Goal: Transaction & Acquisition: Purchase product/service

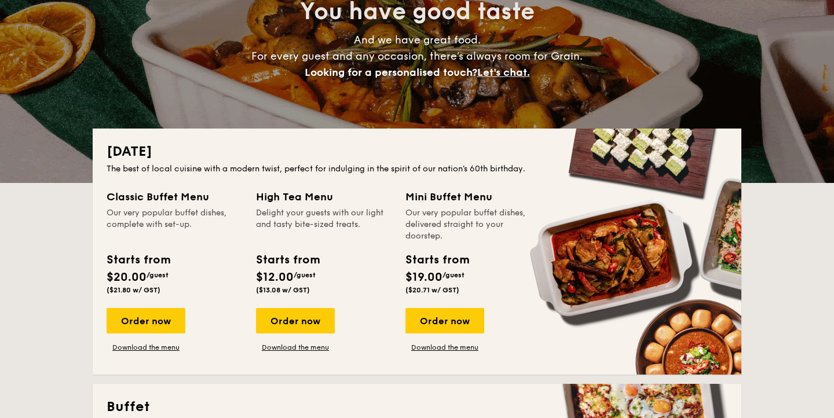
click at [163, 311] on div "Order now" at bounding box center [146, 320] width 79 height 25
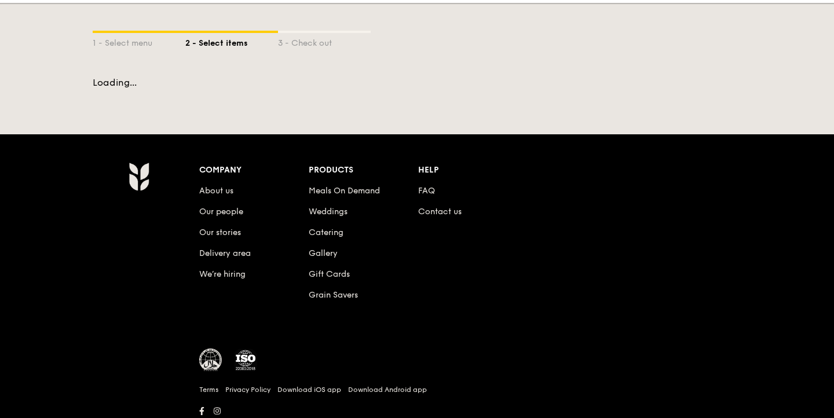
scroll to position [33, 0]
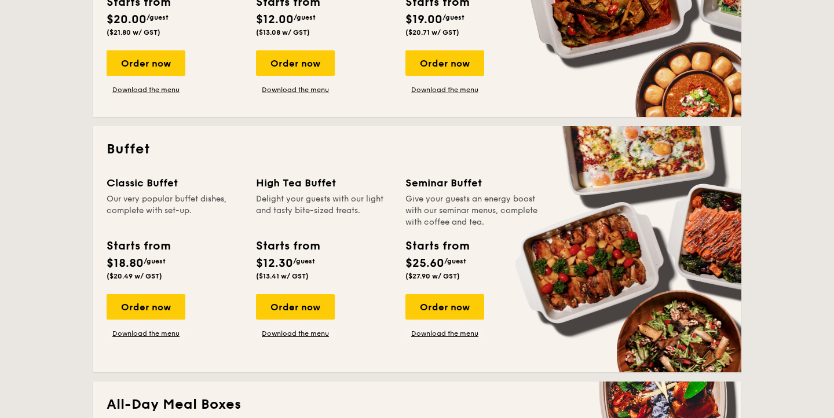
scroll to position [401, 0]
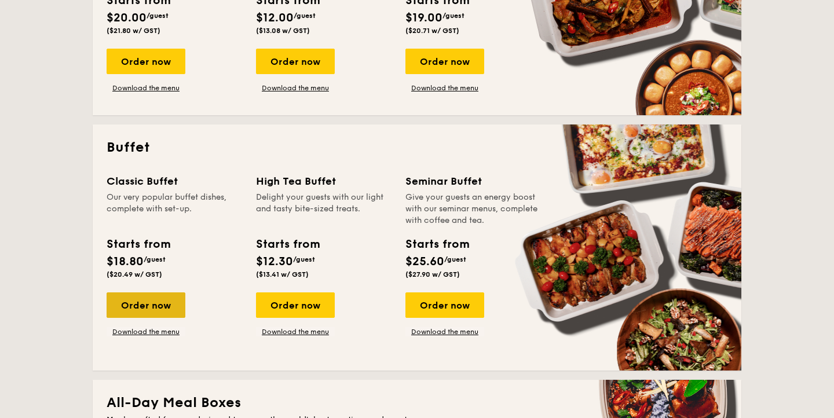
click at [165, 310] on div "Order now" at bounding box center [146, 305] width 79 height 25
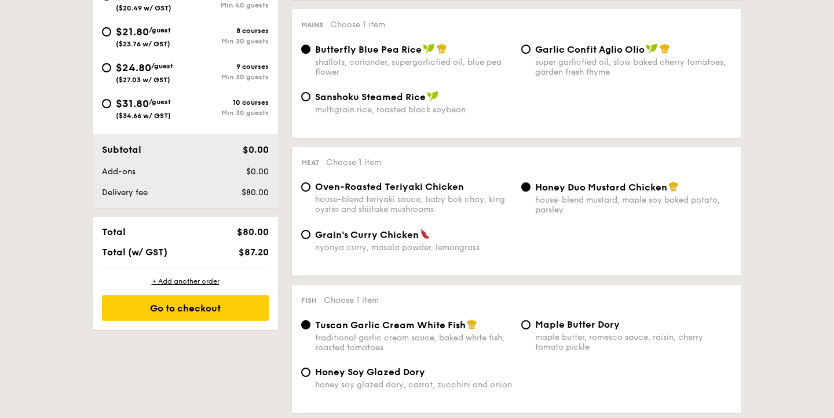
scroll to position [480, 0]
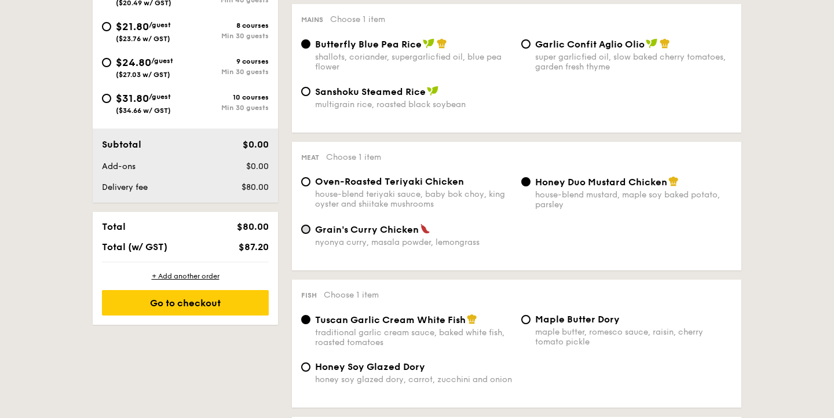
click at [308, 231] on input "Grain's Curry Chicken nyonya curry, masala powder, lemongrass" at bounding box center [305, 229] width 9 height 9
radio input "true"
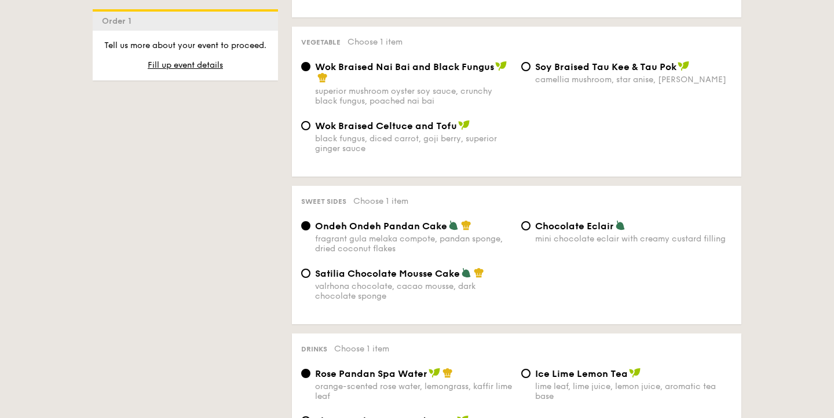
scroll to position [839, 0]
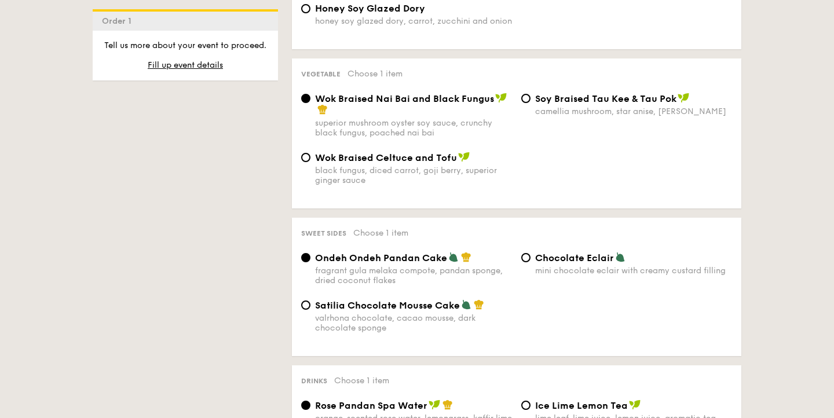
click at [377, 308] on span "Satilia Chocolate Mousse Cake" at bounding box center [387, 305] width 145 height 11
click at [311, 308] on input "Satilia Chocolate Mousse Cake valrhona chocolate, cacao mousse, dark chocolate …" at bounding box center [305, 305] width 9 height 9
radio input "true"
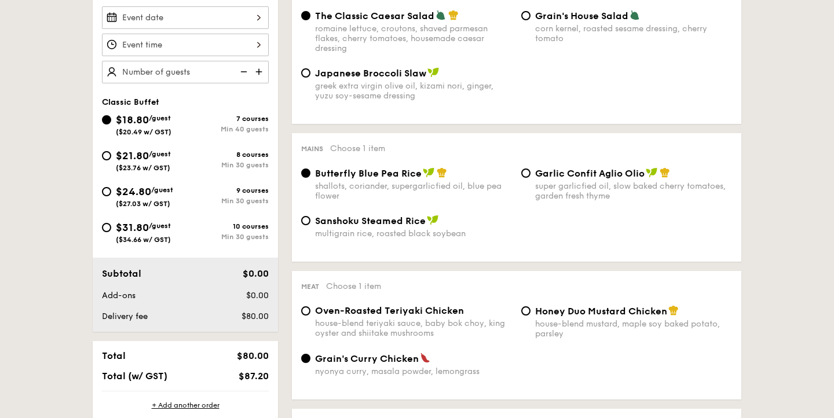
scroll to position [346, 0]
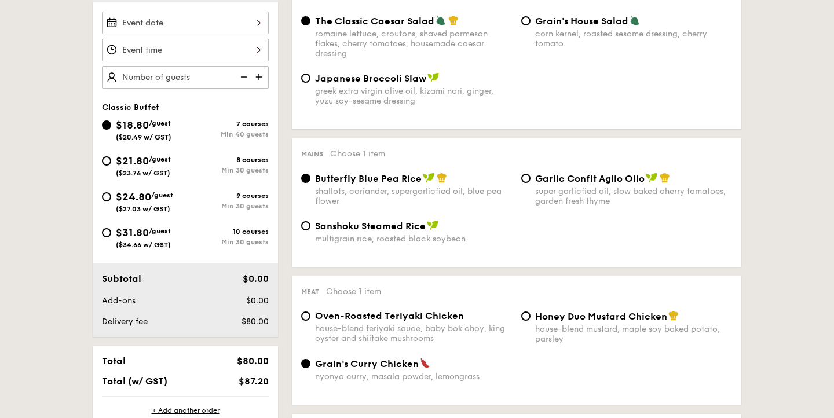
click at [260, 77] on img at bounding box center [259, 77] width 17 height 22
type input "40 guests"
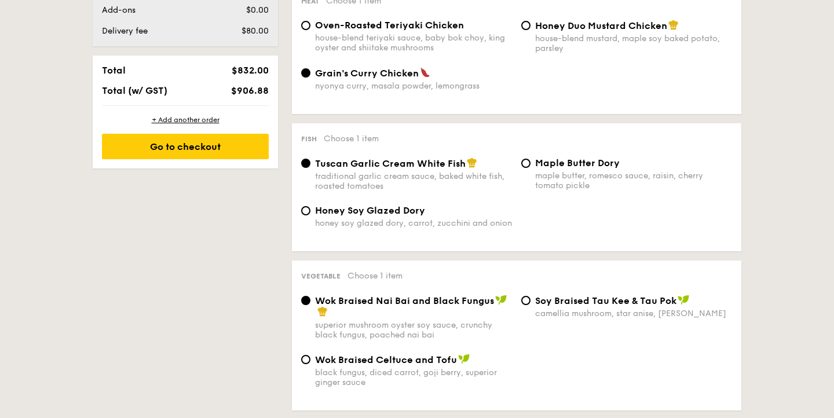
scroll to position [986, 0]
